Goal: Task Accomplishment & Management: Manage account settings

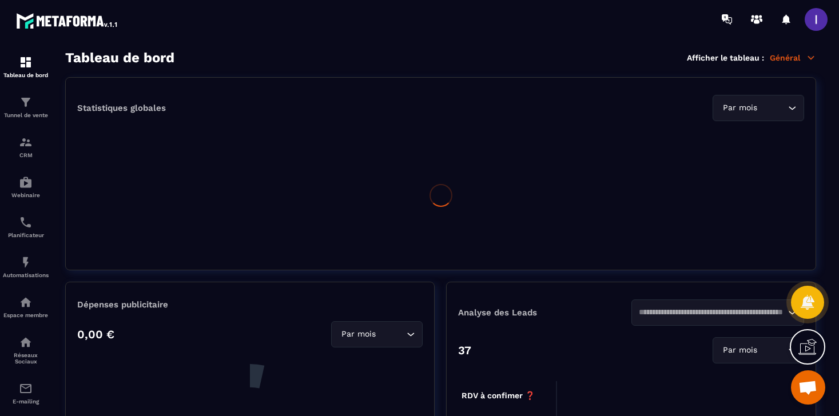
click at [812, 20] on span at bounding box center [816, 19] width 23 height 23
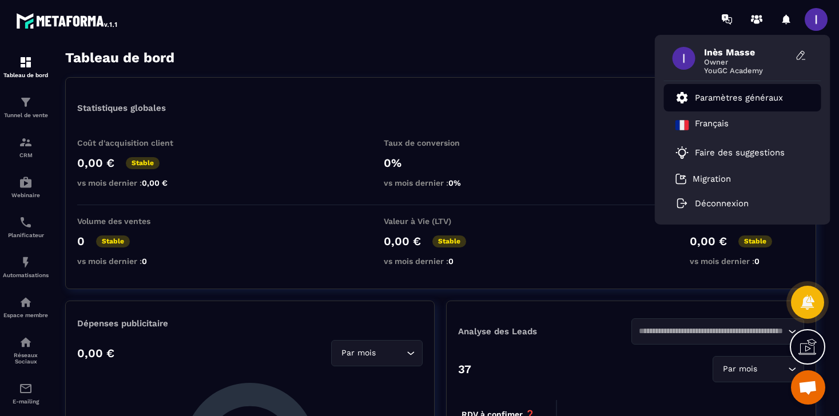
click at [732, 98] on p "Paramètres généraux" at bounding box center [739, 98] width 88 height 10
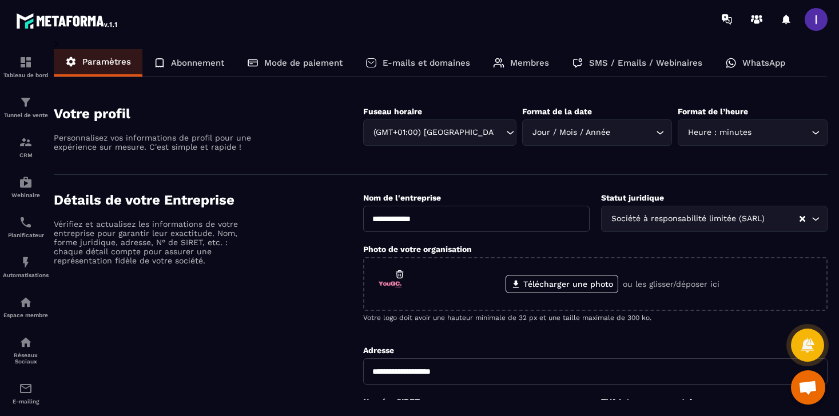
click at [214, 66] on p "Abonnement" at bounding box center [197, 63] width 53 height 10
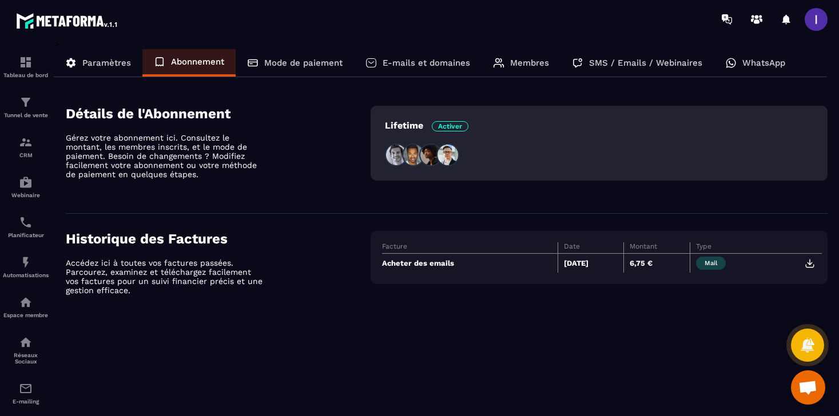
click at [279, 61] on p "Mode de paiement" at bounding box center [303, 63] width 78 height 10
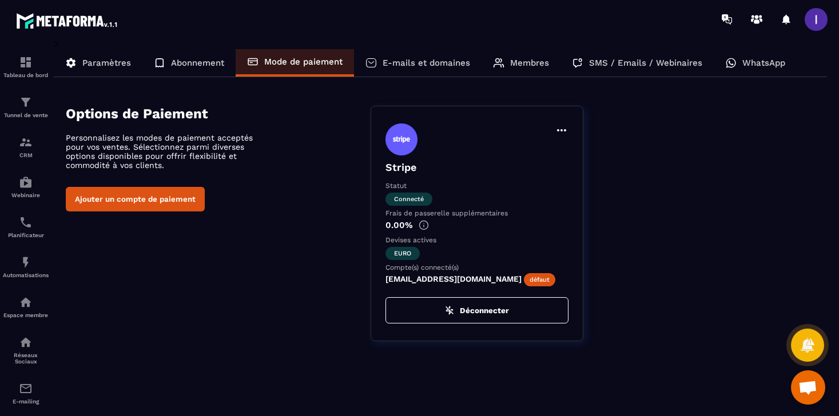
click at [381, 63] on div "E-mails et domaines" at bounding box center [418, 62] width 128 height 27
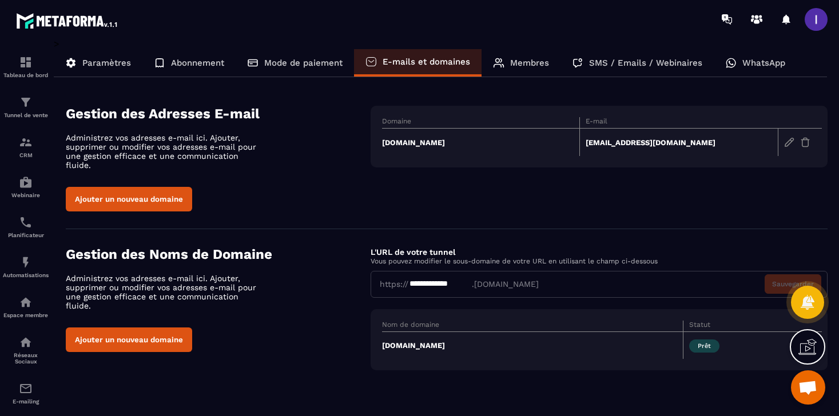
click at [517, 65] on p "Membres" at bounding box center [529, 63] width 39 height 10
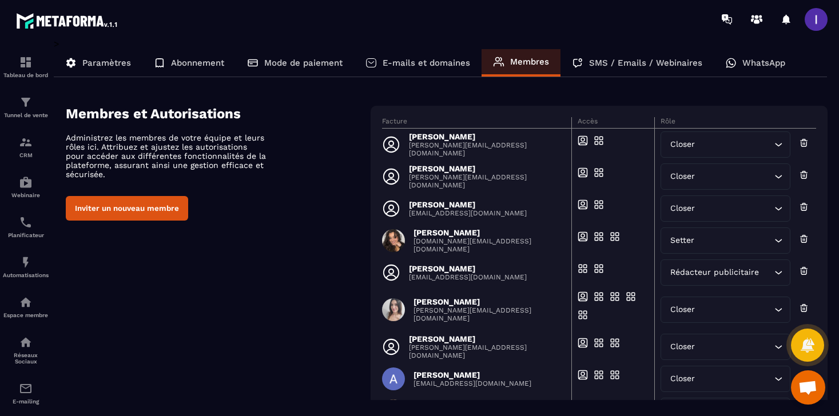
click at [810, 19] on span at bounding box center [816, 19] width 23 height 23
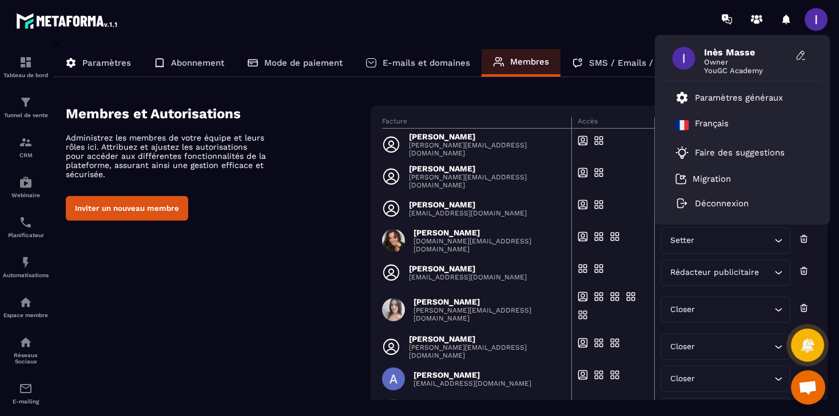
click at [746, 51] on span "Inès Masse" at bounding box center [747, 52] width 86 height 11
click at [801, 56] on icon at bounding box center [801, 55] width 11 height 11
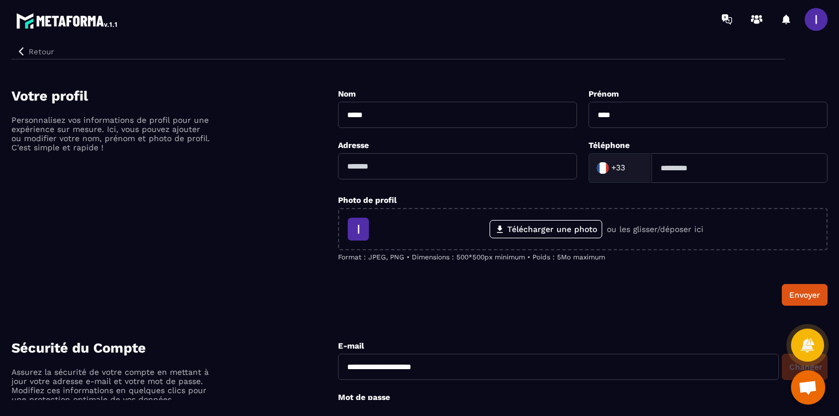
click at [811, 17] on span at bounding box center [816, 19] width 23 height 23
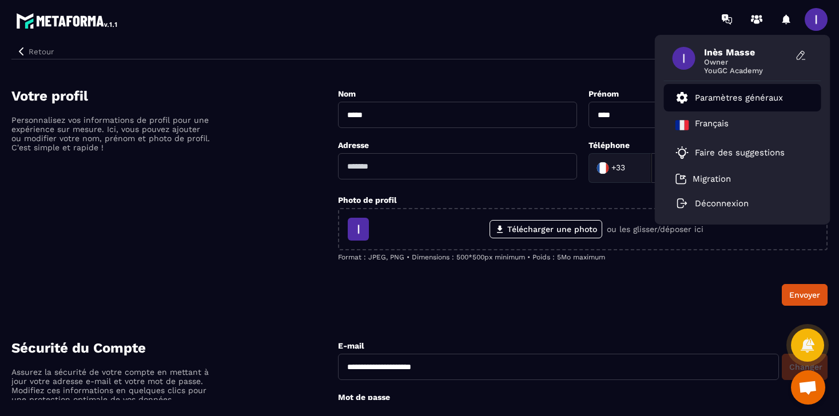
click at [737, 93] on p "Paramètres généraux" at bounding box center [739, 98] width 88 height 10
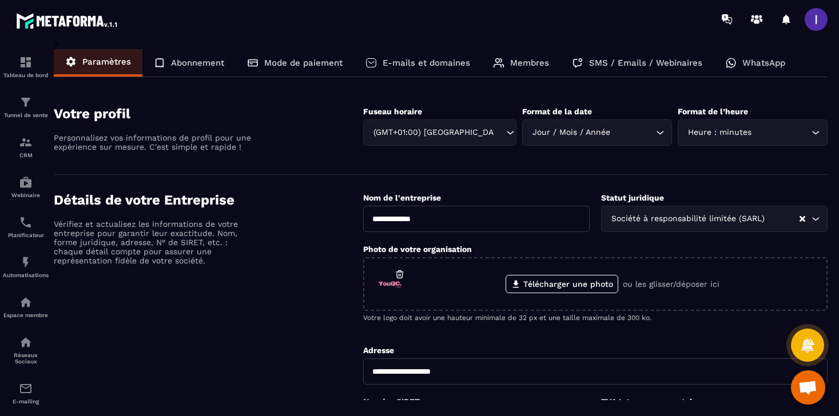
click at [199, 67] on p "Abonnement" at bounding box center [197, 63] width 53 height 10
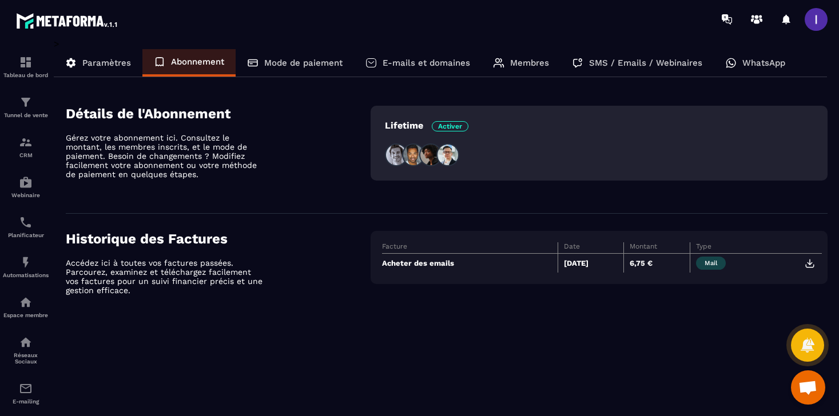
click at [283, 59] on p "Mode de paiement" at bounding box center [303, 63] width 78 height 10
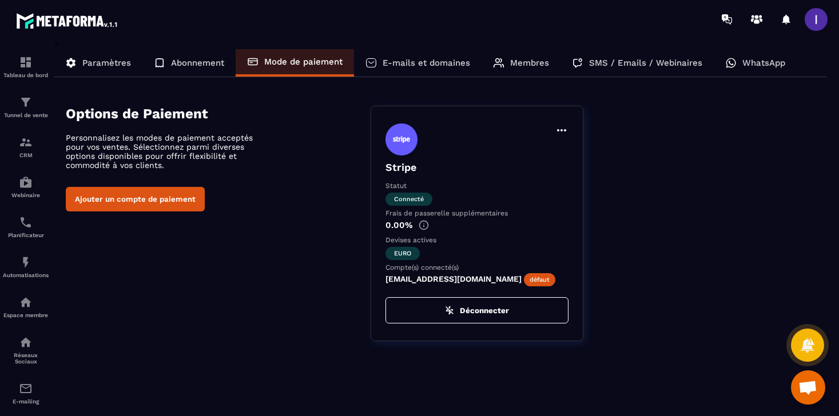
click at [371, 63] on icon at bounding box center [371, 62] width 6 height 2
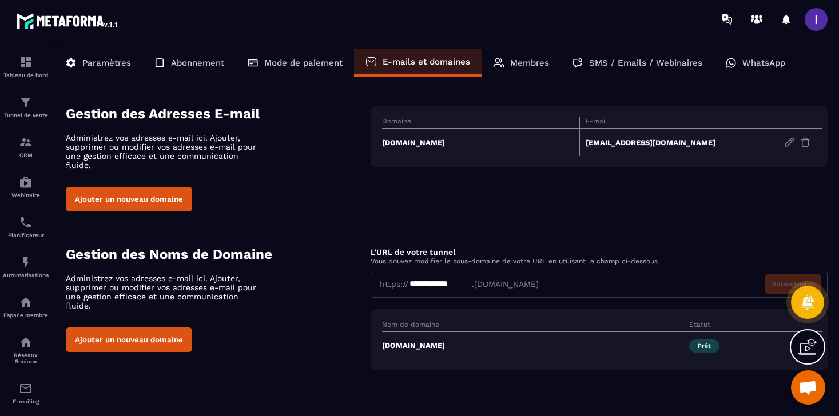
click at [515, 59] on p "Membres" at bounding box center [529, 63] width 39 height 10
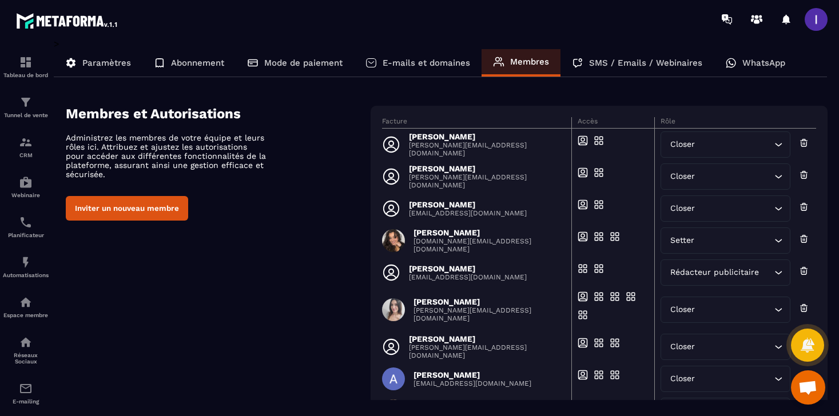
click at [620, 60] on p "SMS / Emails / Webinaires" at bounding box center [645, 63] width 113 height 10
